Goal: Task Accomplishment & Management: Manage account settings

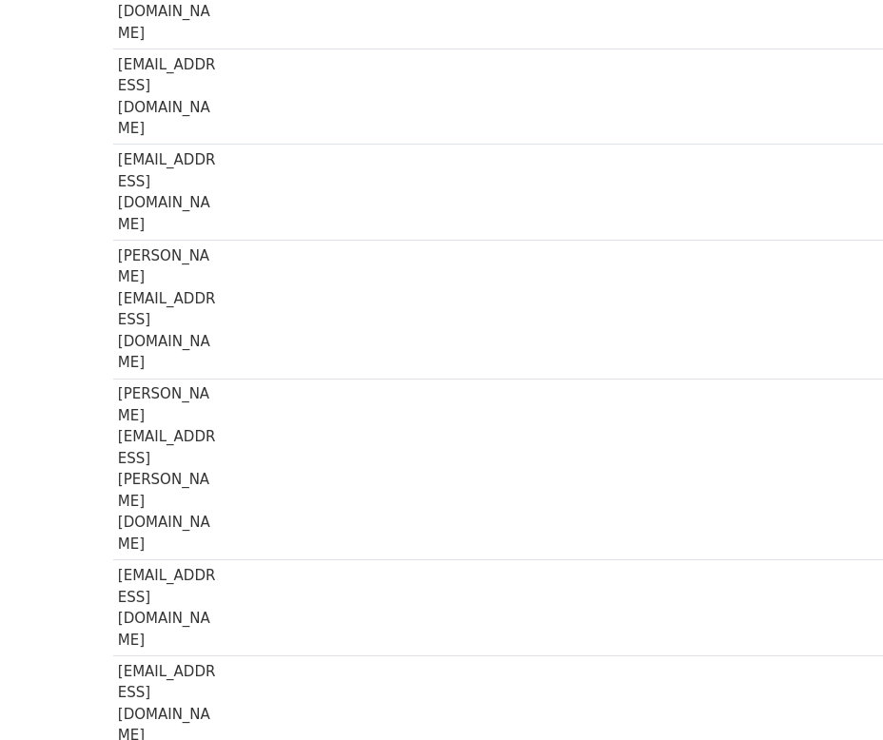
scroll to position [401, 0]
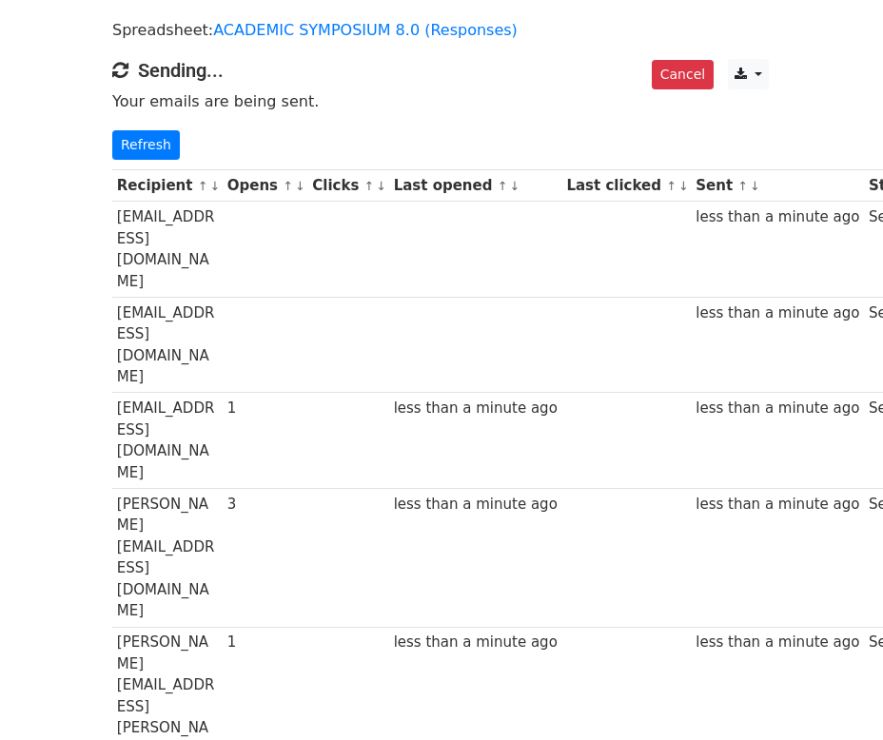
scroll to position [0, 1]
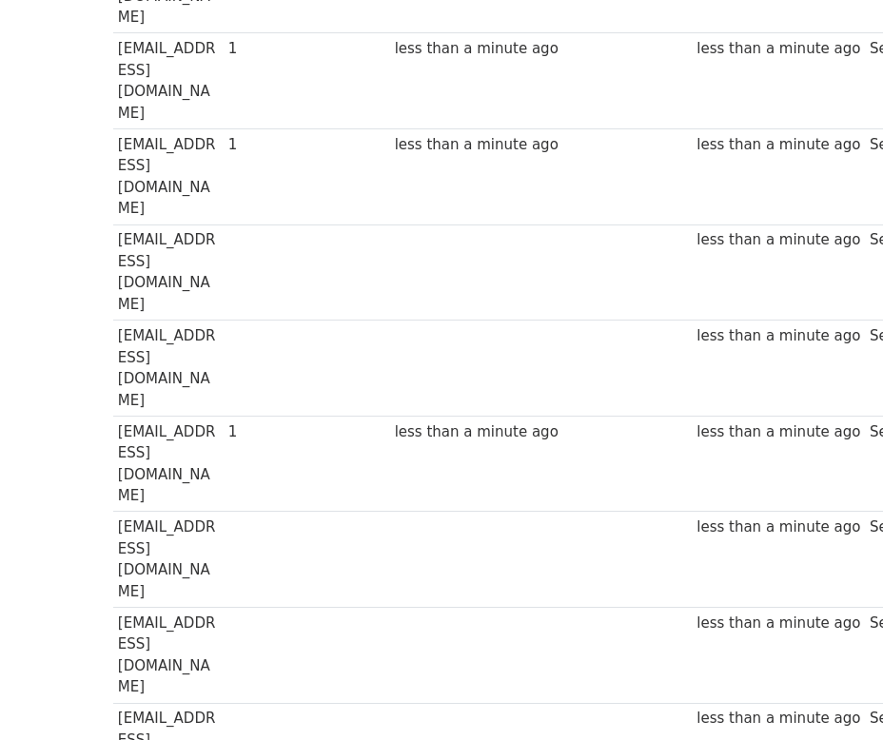
scroll to position [2156, 0]
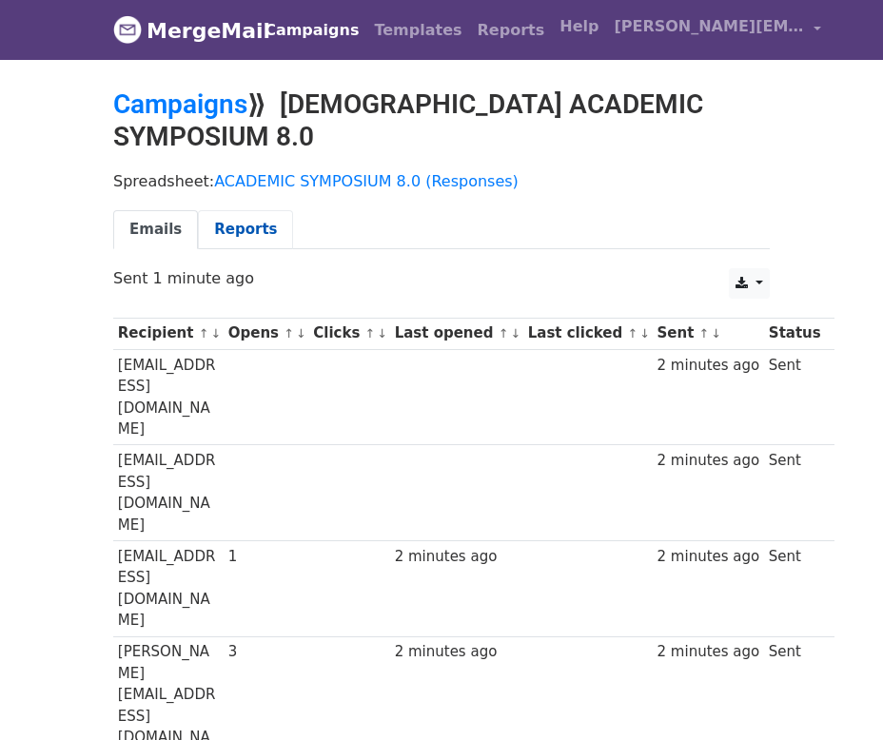
click at [212, 210] on link "Reports" at bounding box center [245, 229] width 95 height 39
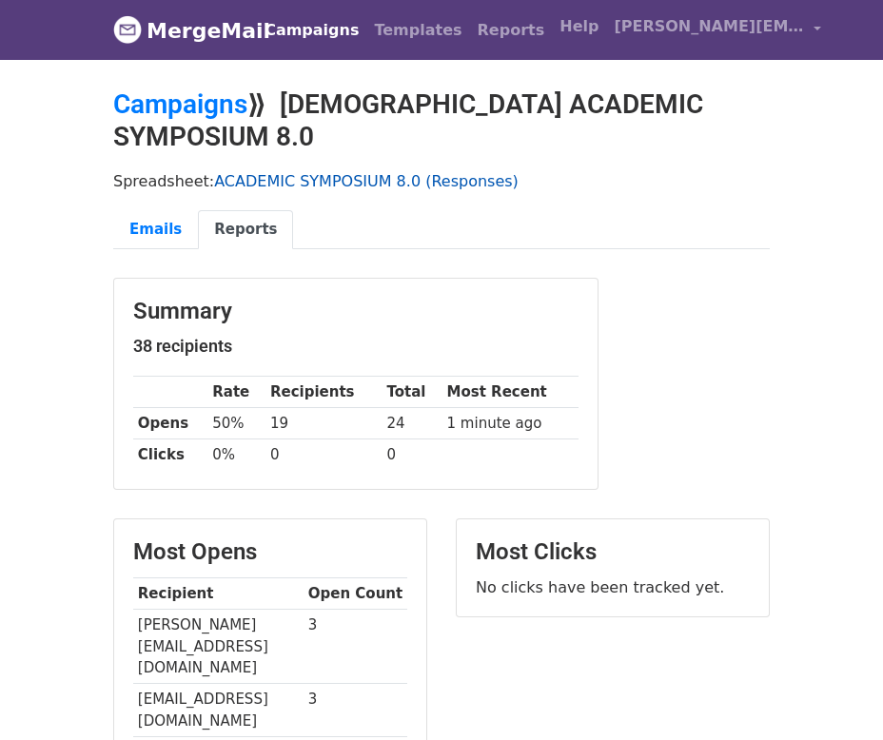
click at [386, 172] on link "ACADEMIC SYMPOSIUM 8.0 (Responses)" at bounding box center [366, 181] width 305 height 18
click at [395, 25] on link "Templates" at bounding box center [417, 30] width 103 height 38
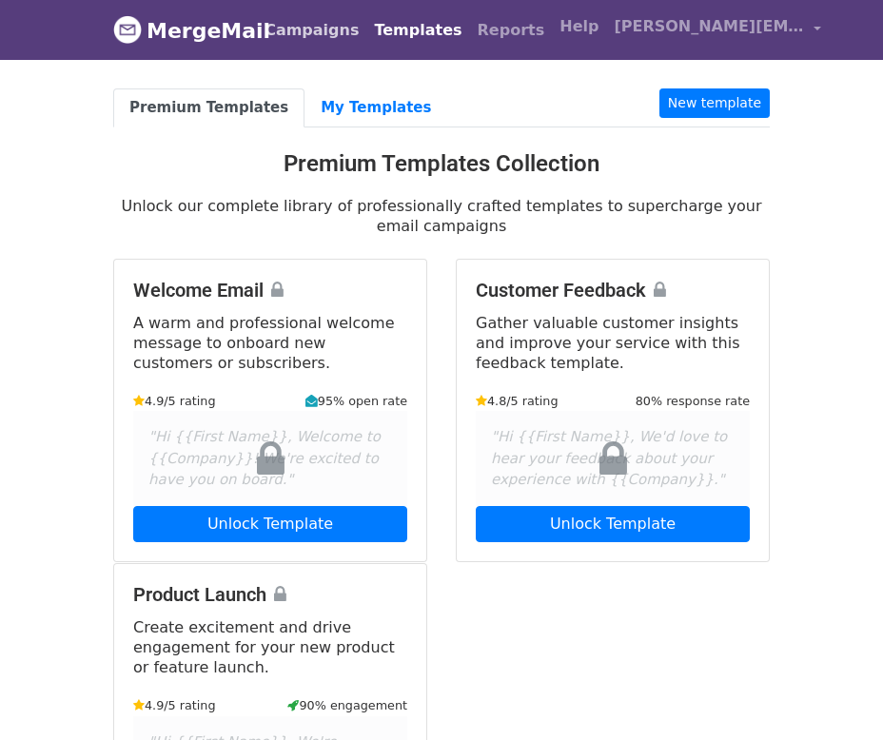
click at [306, 19] on link "Campaigns" at bounding box center [311, 30] width 109 height 38
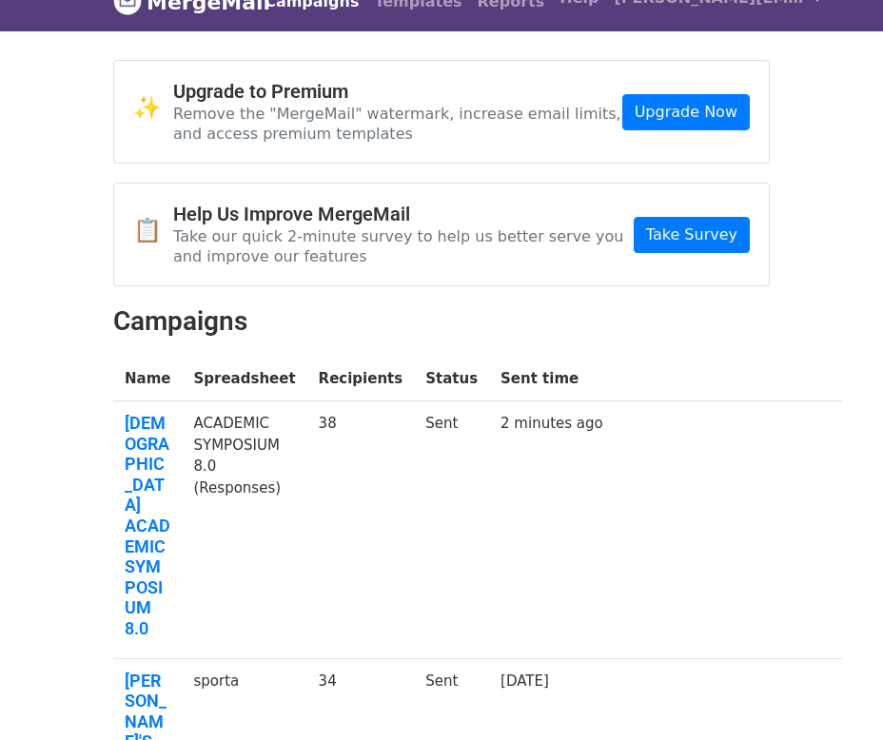
scroll to position [66, 0]
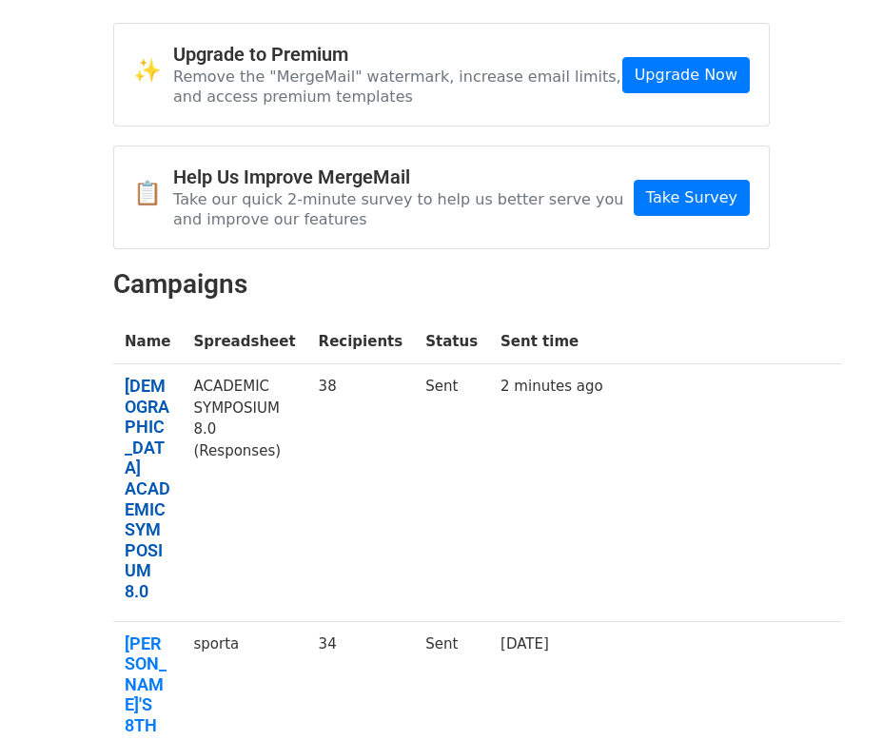
click at [135, 453] on link "NUNSA ACADEMIC SYMPOSIUM 8.0" at bounding box center [148, 489] width 46 height 226
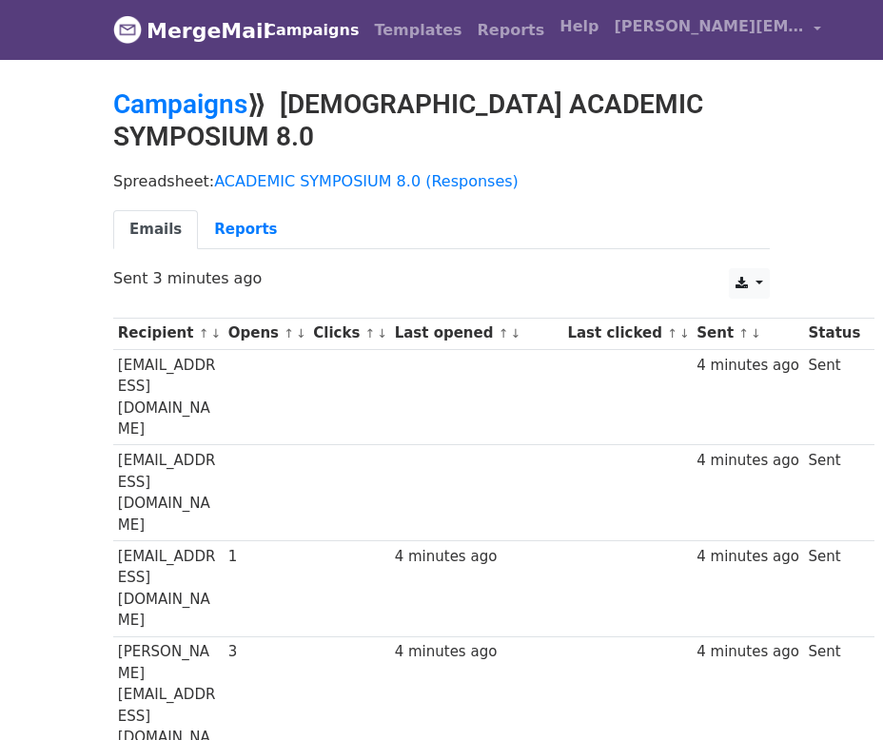
scroll to position [58, 0]
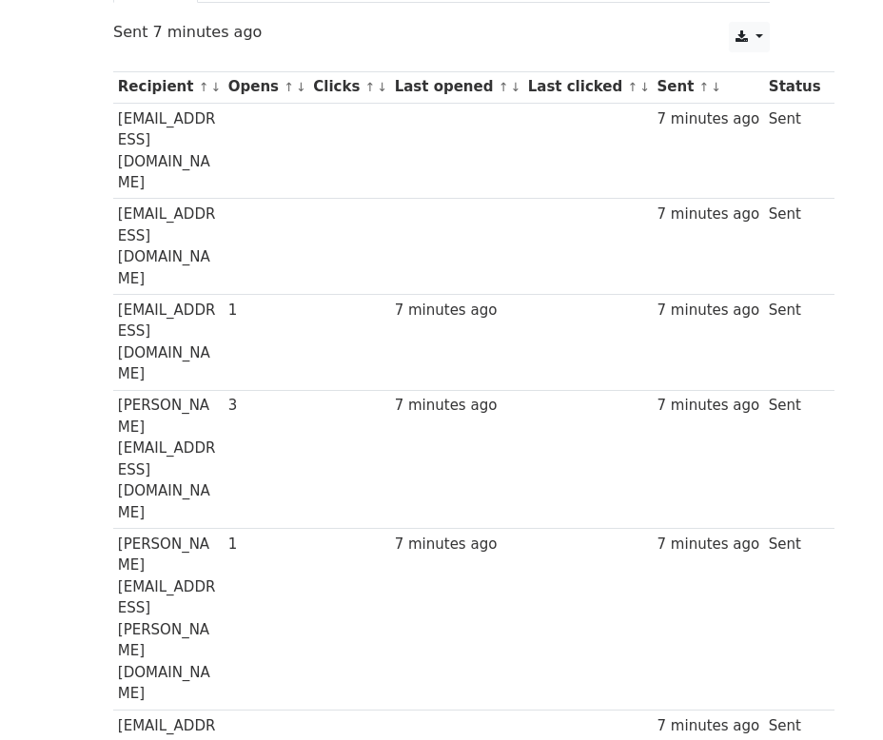
scroll to position [243, 0]
